Goal: Information Seeking & Learning: Learn about a topic

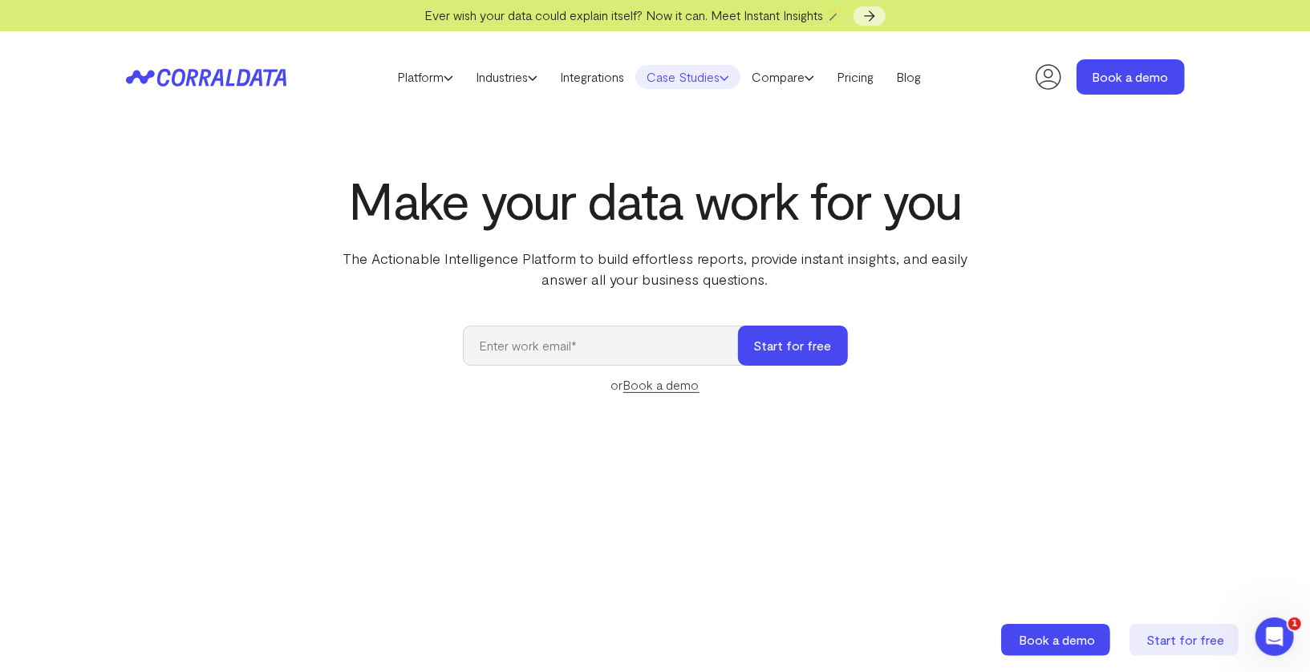
click at [643, 73] on link "Case Studies" at bounding box center [687, 77] width 105 height 24
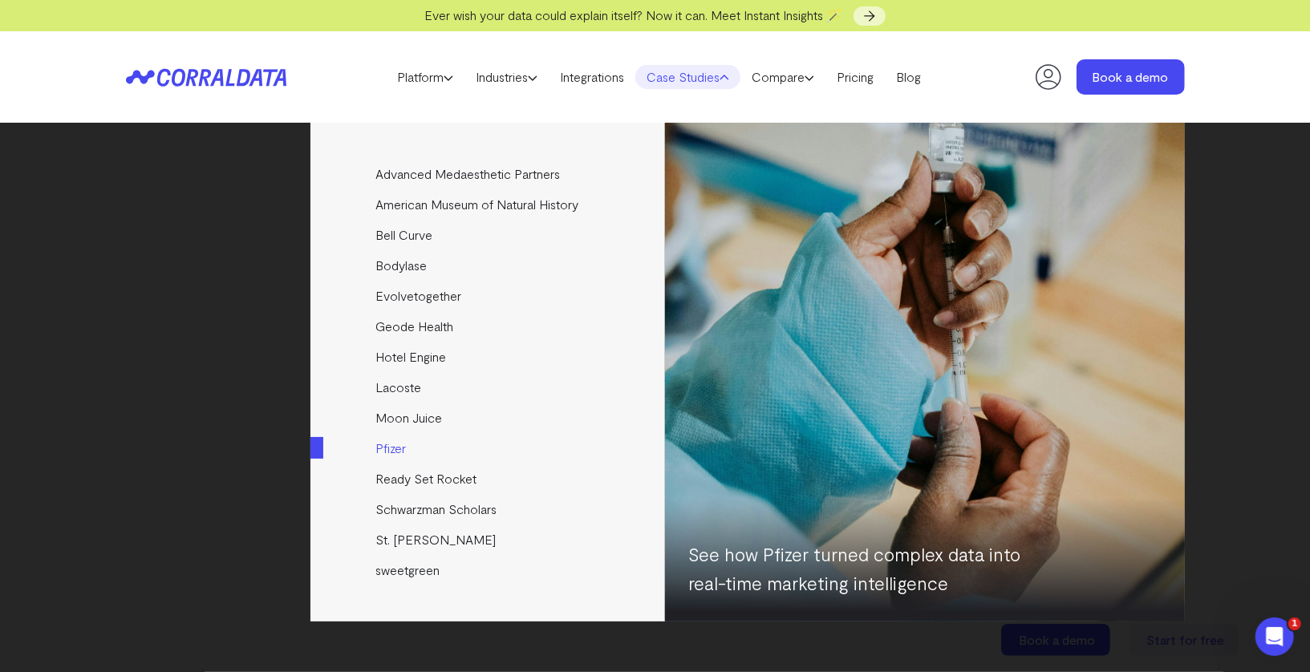
click at [388, 440] on link "Pfizer" at bounding box center [488, 448] width 357 height 30
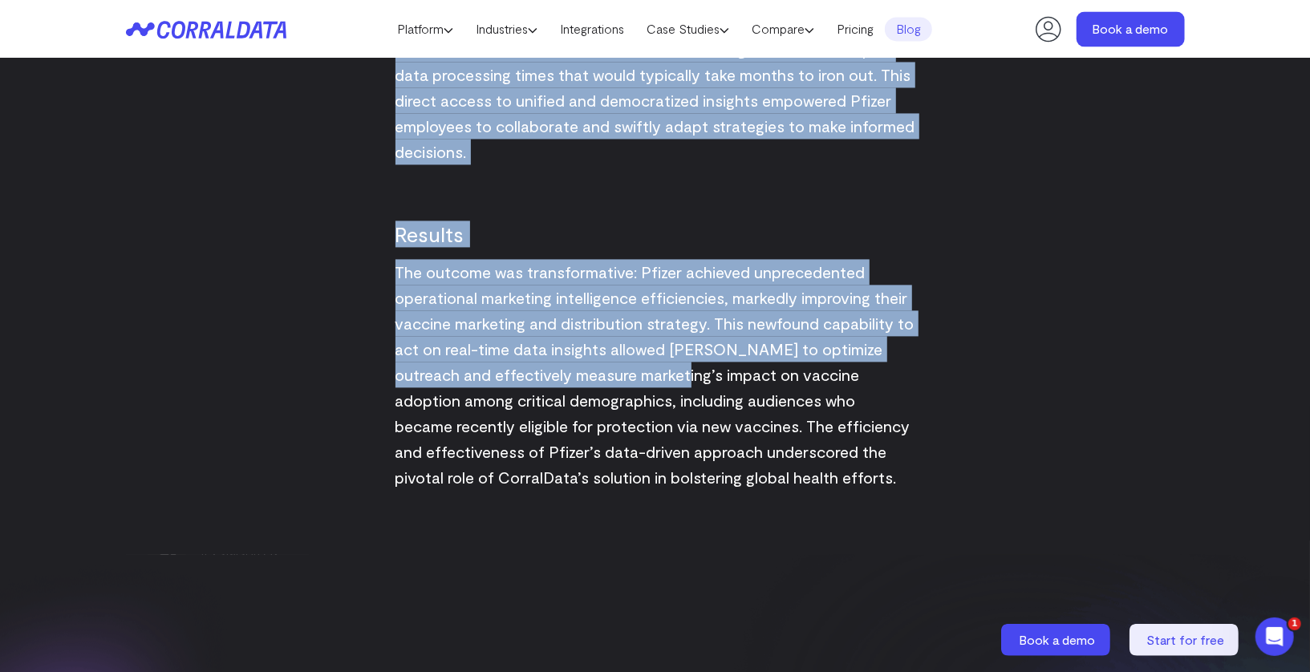
scroll to position [2098, 0]
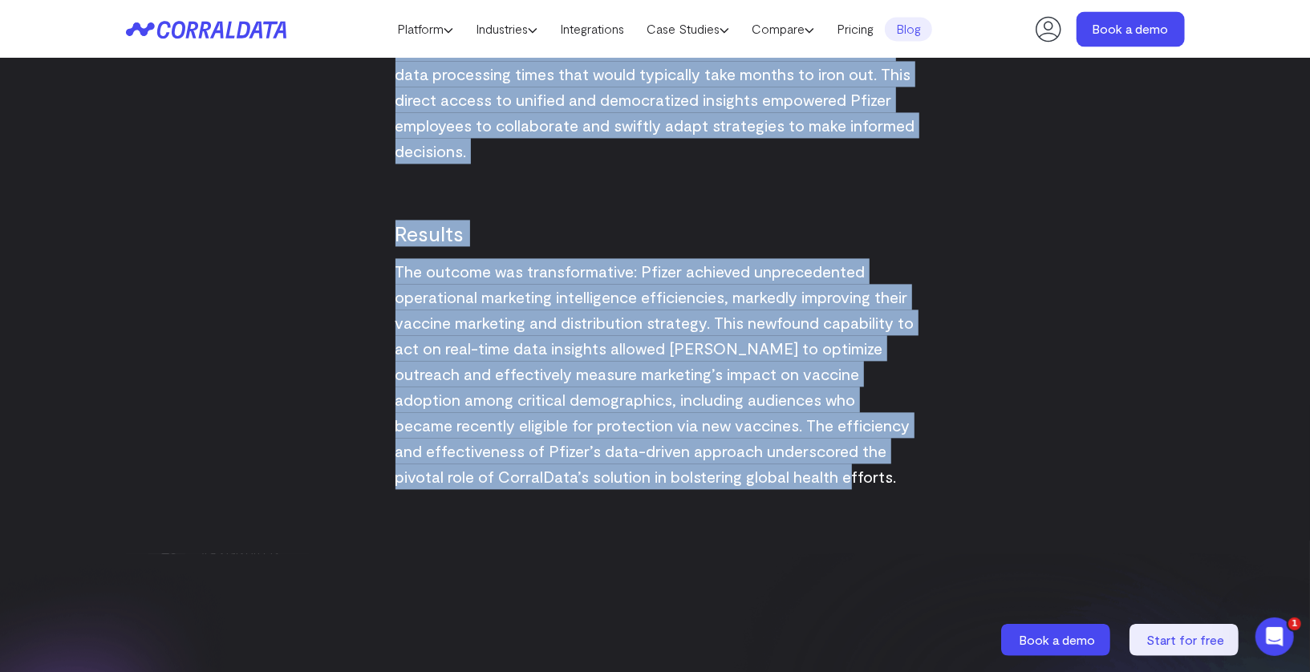
drag, startPoint x: 378, startPoint y: 145, endPoint x: 862, endPoint y: 480, distance: 588.6
copy div "Loremipsu Dolors ame consectetu adip eli sedd ei temporincid utl etdoloremagn a…"
click at [794, 318] on span "The outcome was transformative: Pfizer achieved unprecedented operational marke…" at bounding box center [654, 373] width 519 height 225
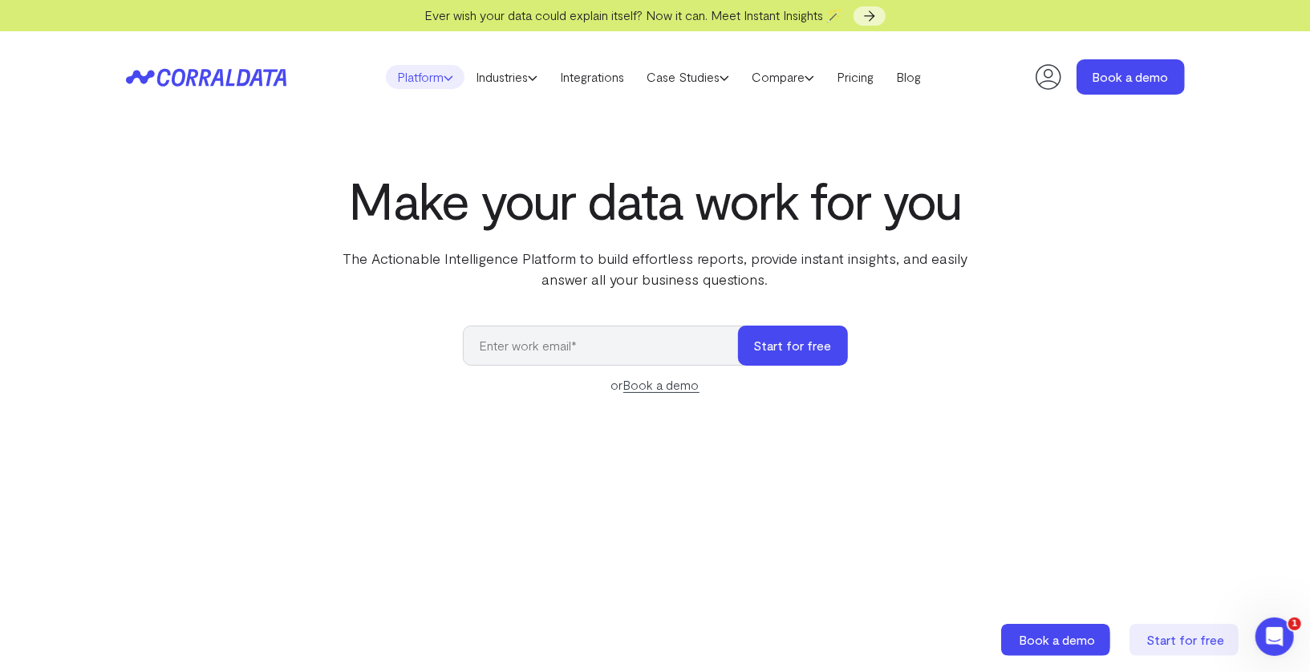
click at [419, 80] on link "Platform" at bounding box center [425, 77] width 79 height 24
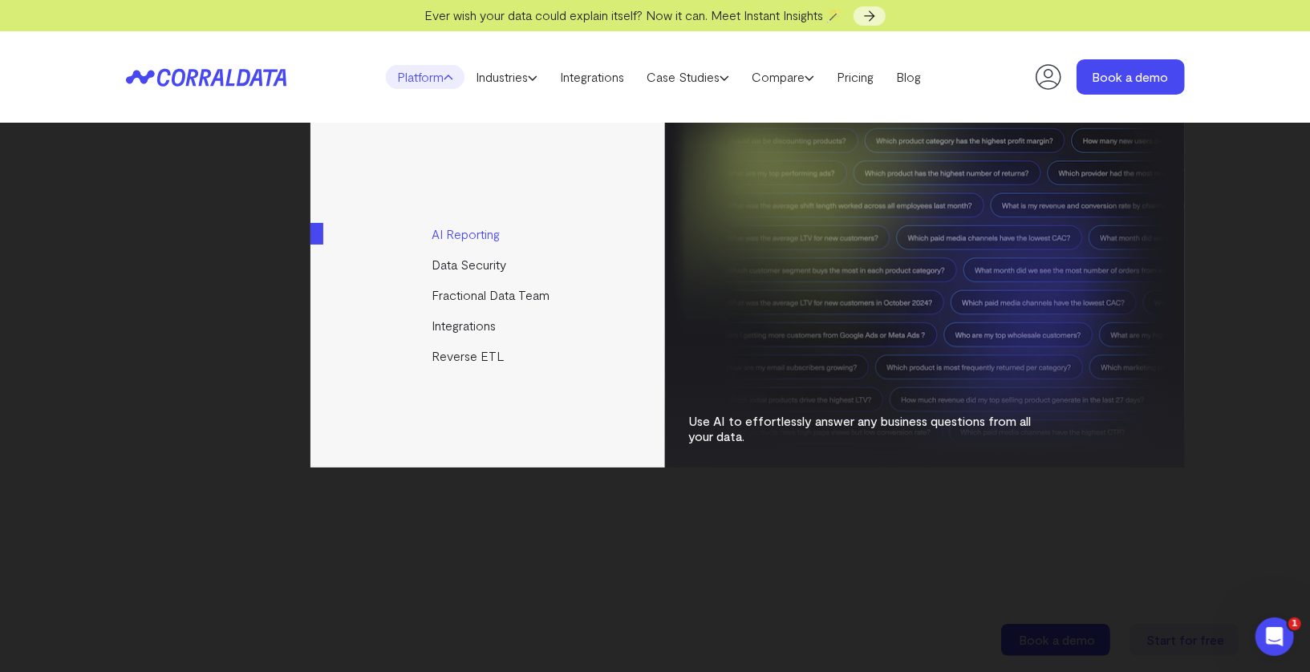
click at [442, 225] on link "AI Reporting" at bounding box center [488, 234] width 357 height 30
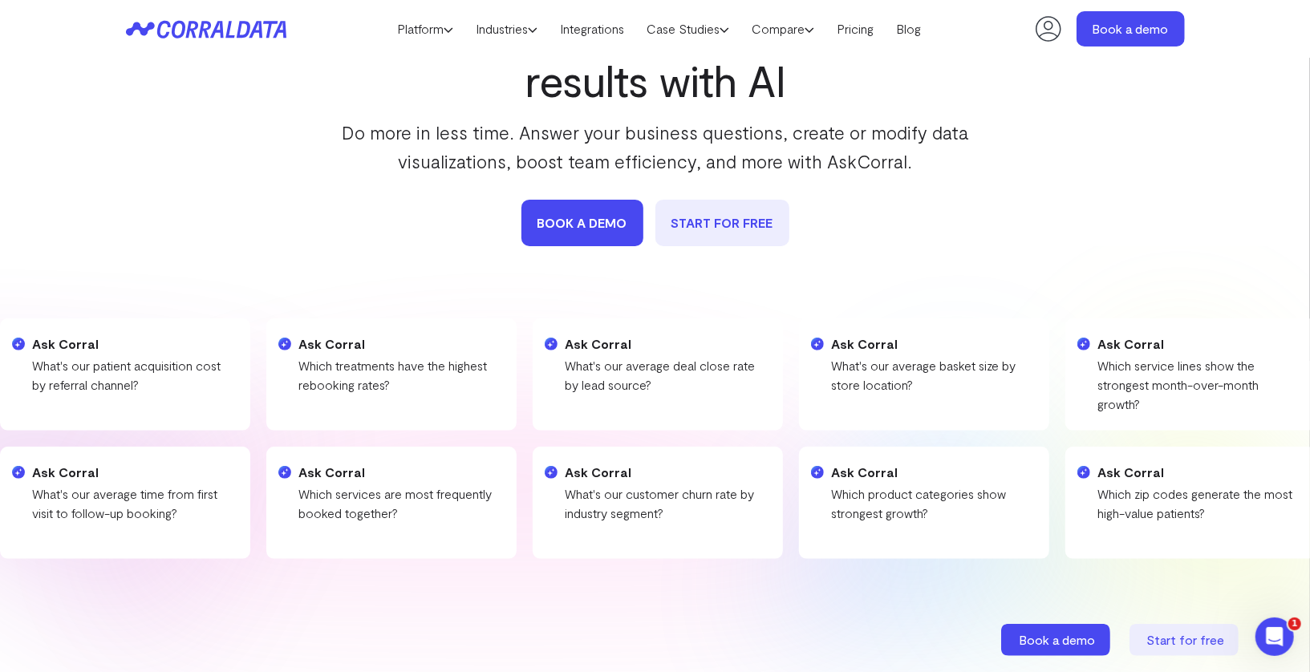
scroll to position [237, 0]
